Goal: Transaction & Acquisition: Obtain resource

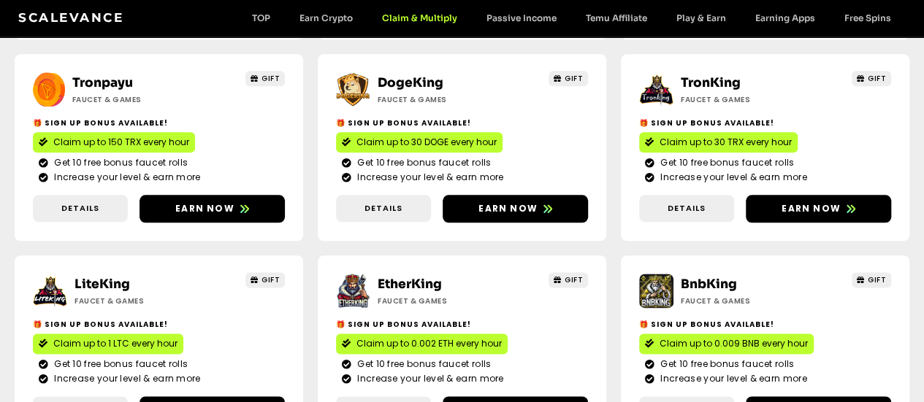
scroll to position [774, 0]
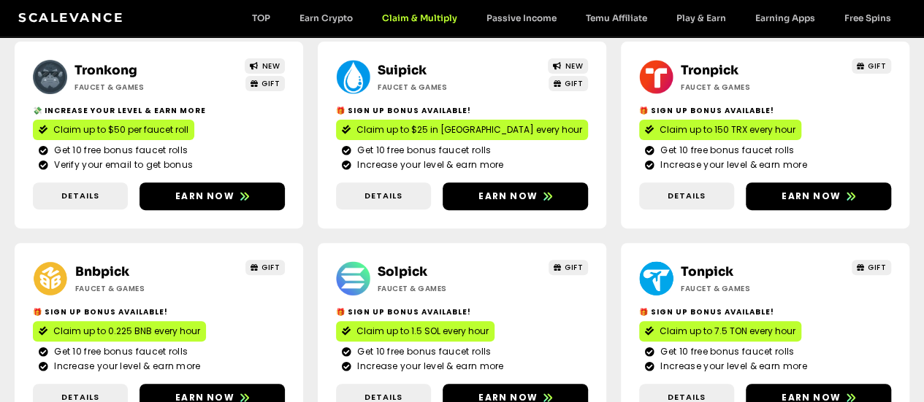
scroll to position [117, 0]
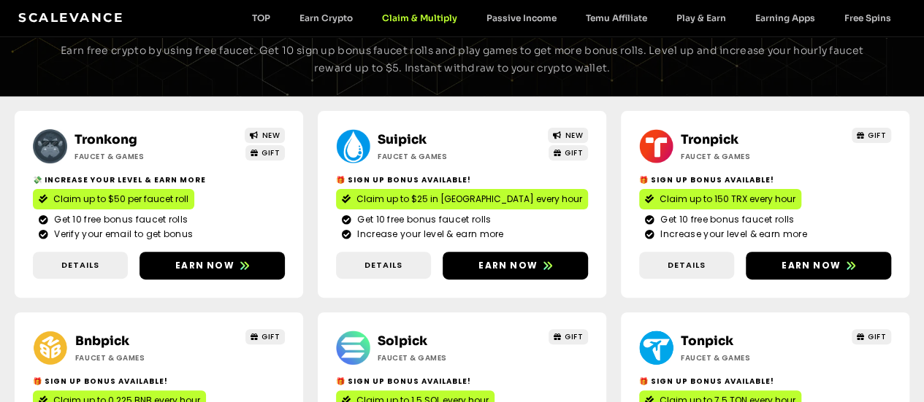
click at [660, 198] on span "Claim up to 150 TRX every hour" at bounding box center [728, 199] width 136 height 13
click at [200, 394] on span "Claim up to 0.225 BNB every hour" at bounding box center [126, 400] width 147 height 13
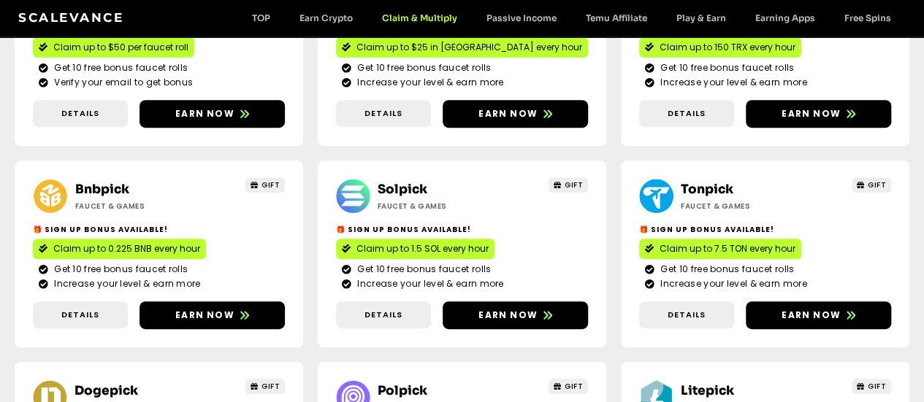
scroll to position [336, 0]
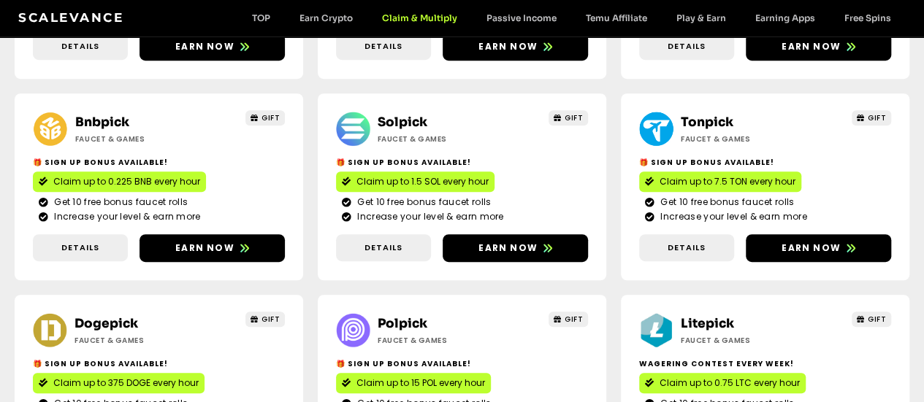
click at [660, 182] on span "Claim up to 7.5 TON every hour" at bounding box center [728, 181] width 136 height 13
click at [199, 377] on span "Claim up to 375 DOGE every hour" at bounding box center [125, 383] width 145 height 13
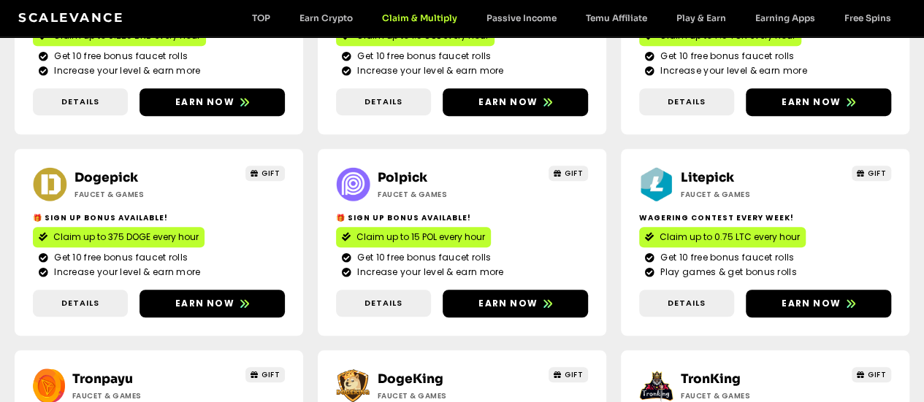
click at [639, 228] on link "Claim up to 0.75 LTC every hour" at bounding box center [722, 237] width 167 height 20
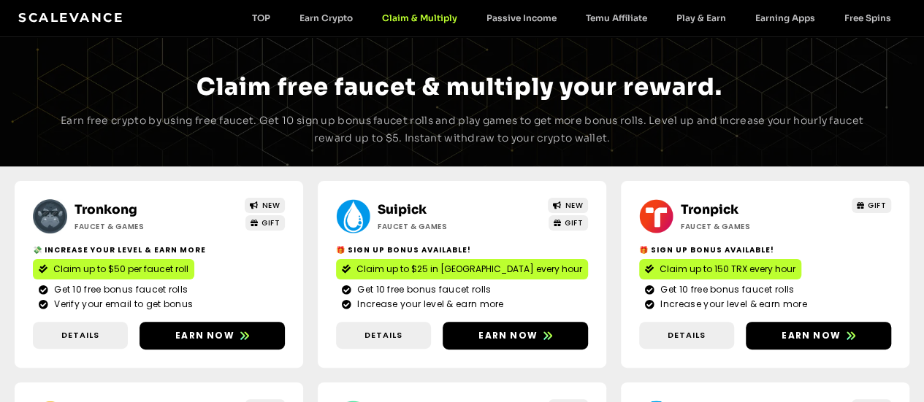
scroll to position [44, 0]
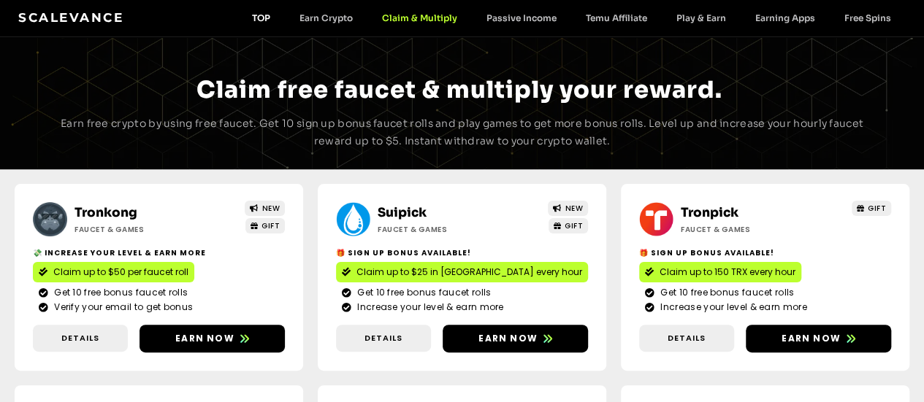
click at [254, 16] on link "TOP" at bounding box center [260, 17] width 47 height 11
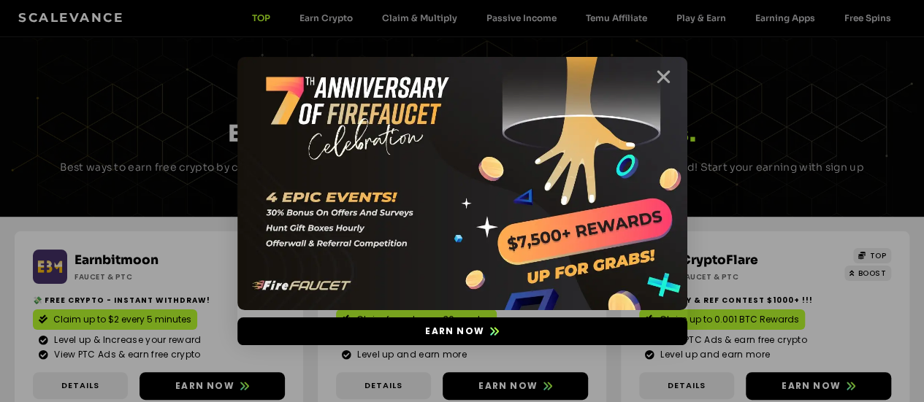
click at [662, 75] on icon "Close" at bounding box center [664, 77] width 18 height 18
